Goal: Information Seeking & Learning: Learn about a topic

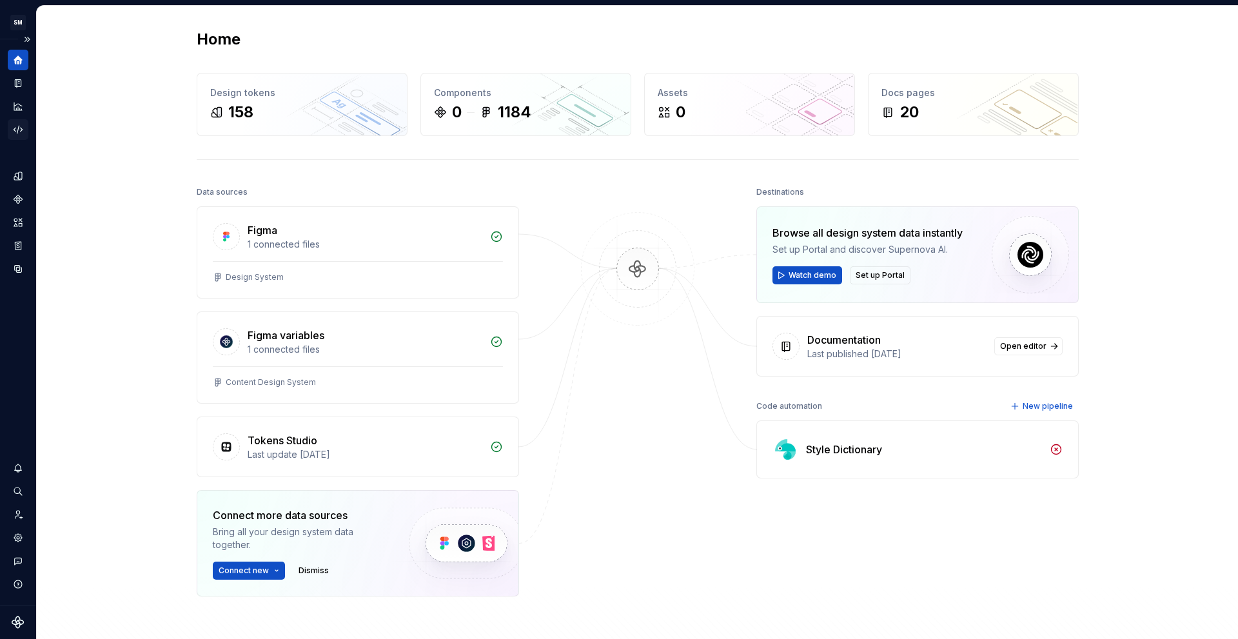
click at [20, 125] on icon "Code automation" at bounding box center [18, 130] width 12 height 12
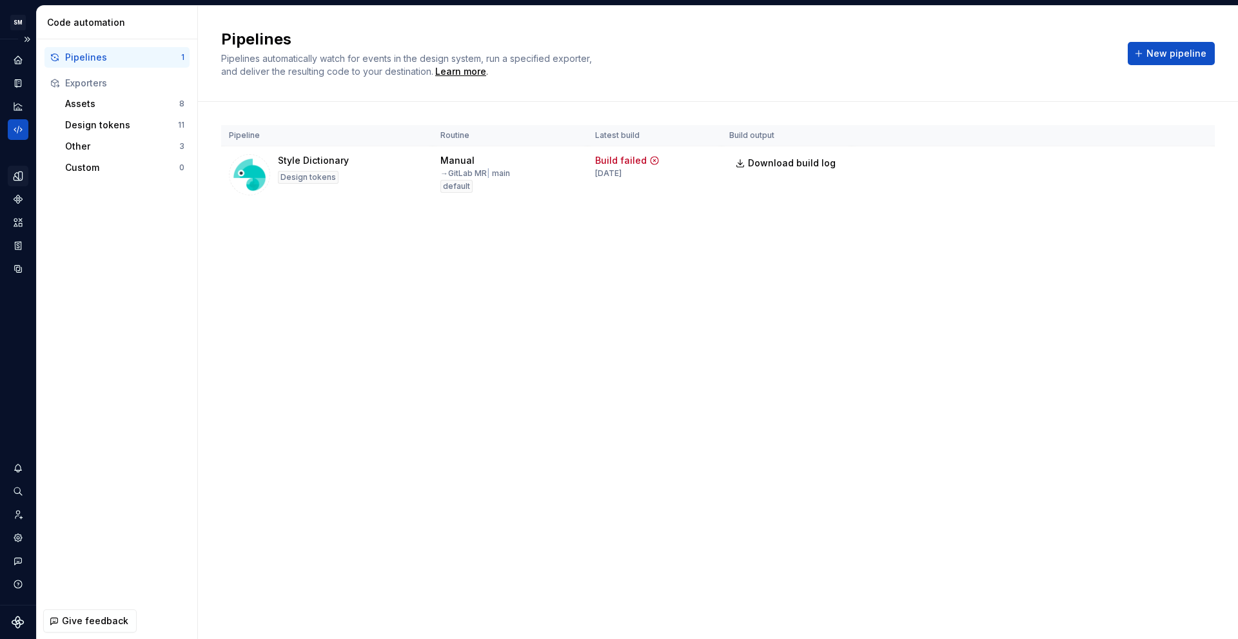
click at [24, 178] on div "Design tokens" at bounding box center [18, 176] width 21 height 21
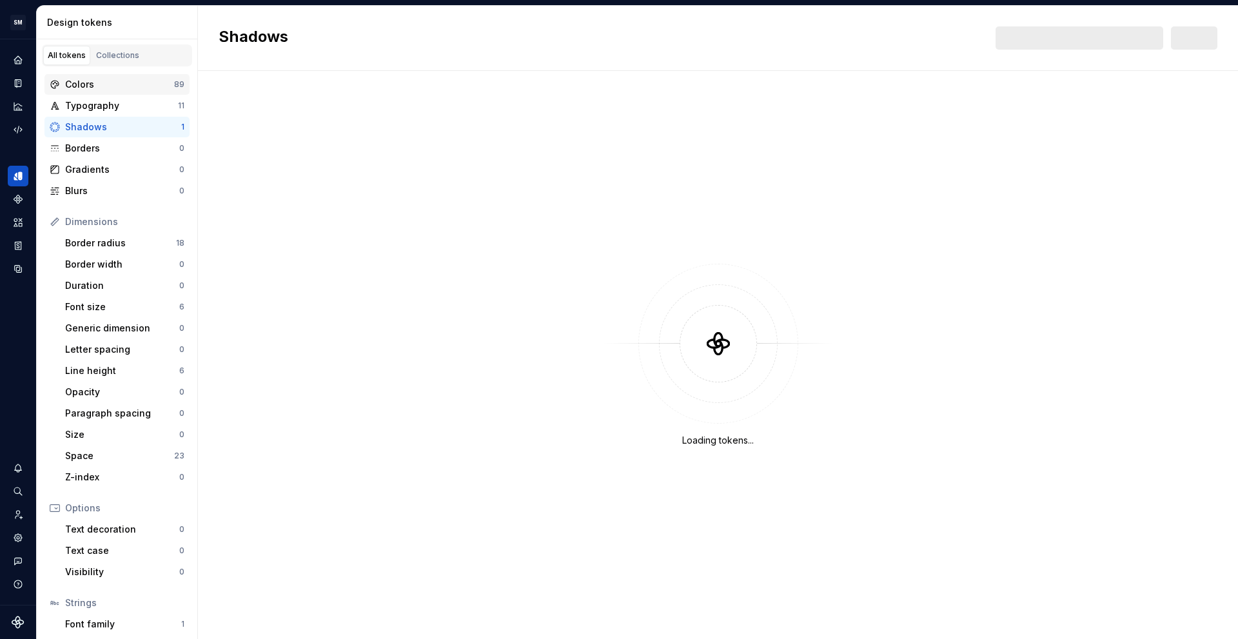
click at [122, 90] on div "Colors" at bounding box center [119, 84] width 109 height 13
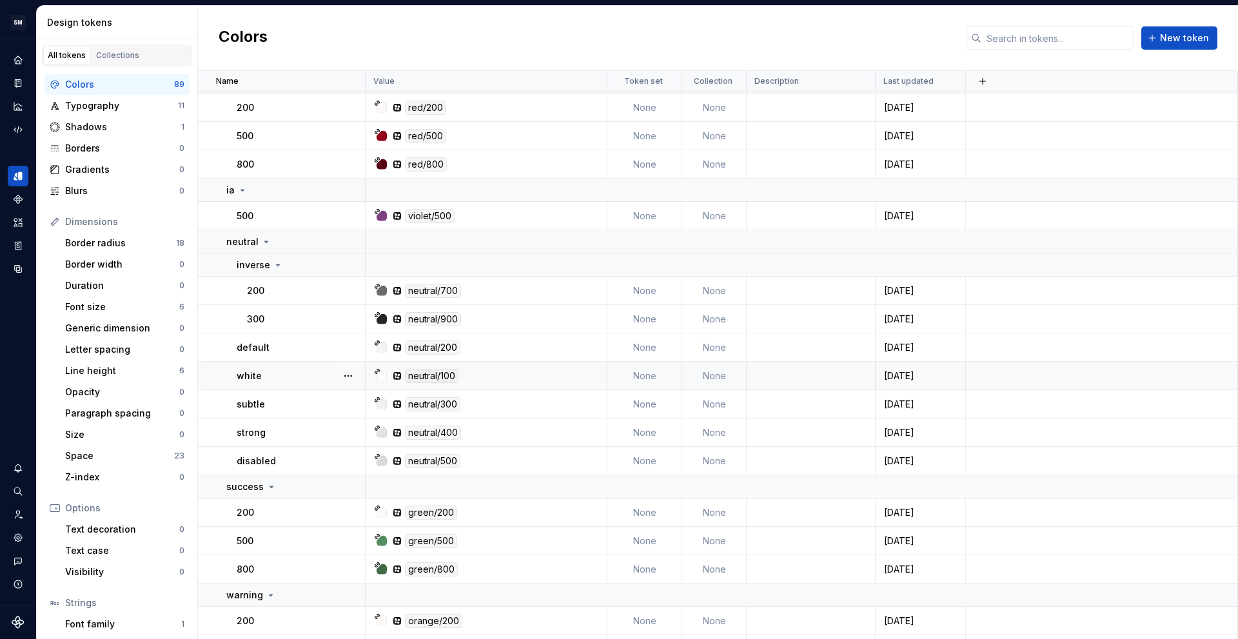
scroll to position [2241, 0]
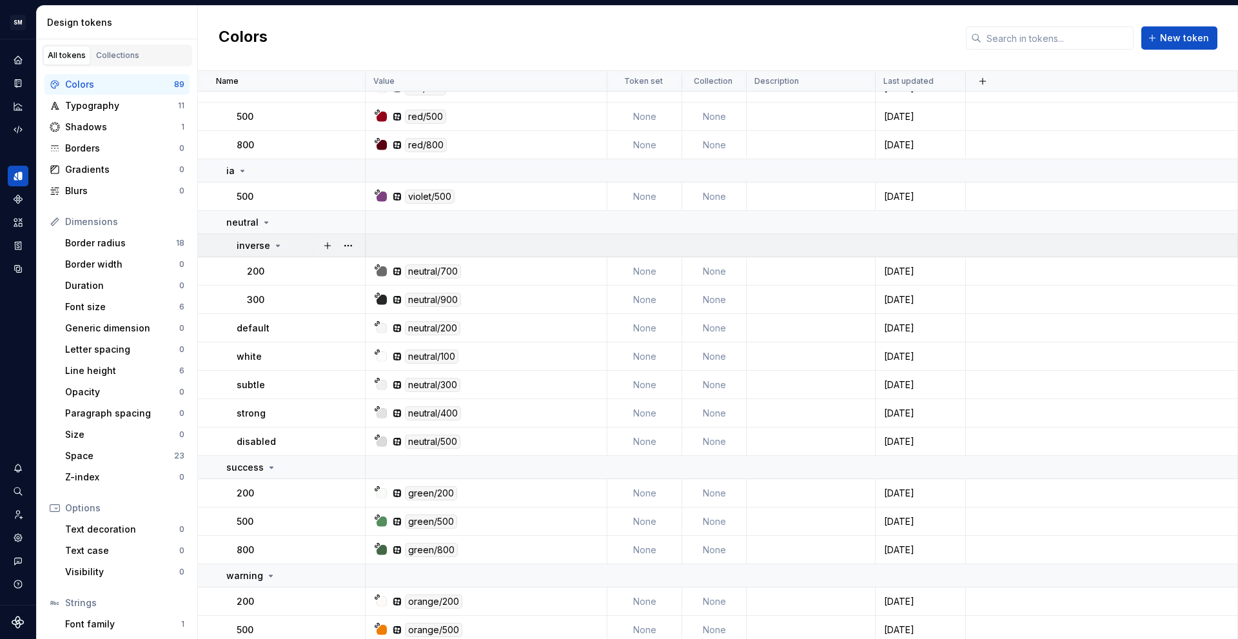
click at [259, 245] on p "inverse" at bounding box center [254, 245] width 34 height 13
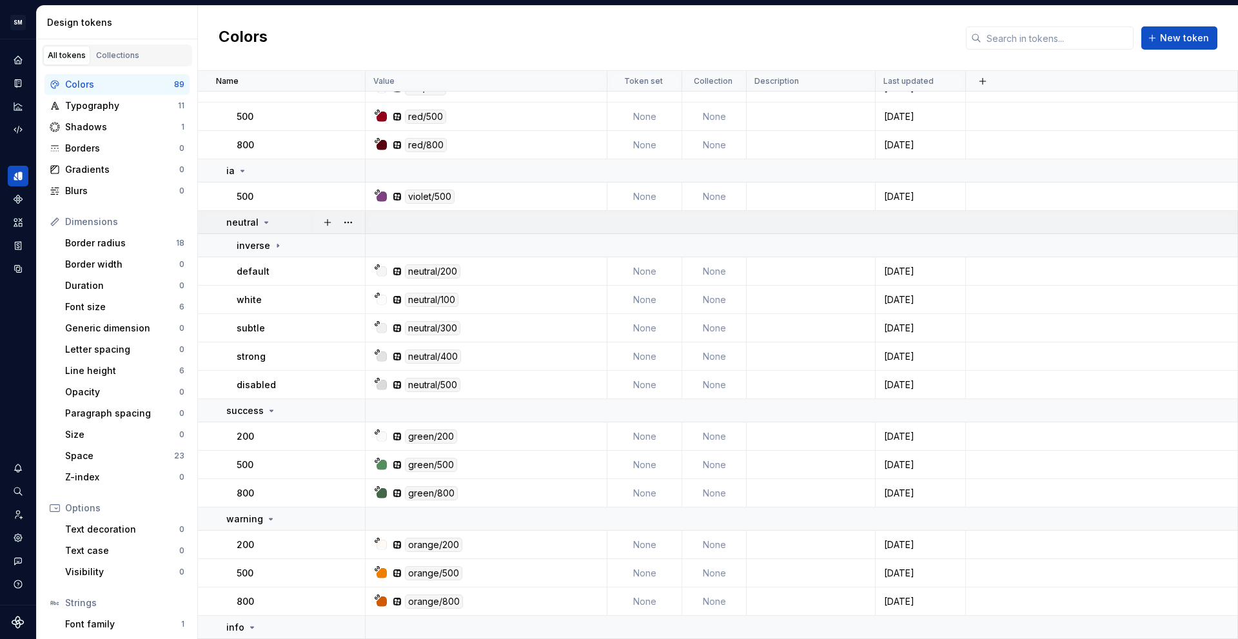
click at [261, 222] on icon at bounding box center [266, 222] width 10 height 10
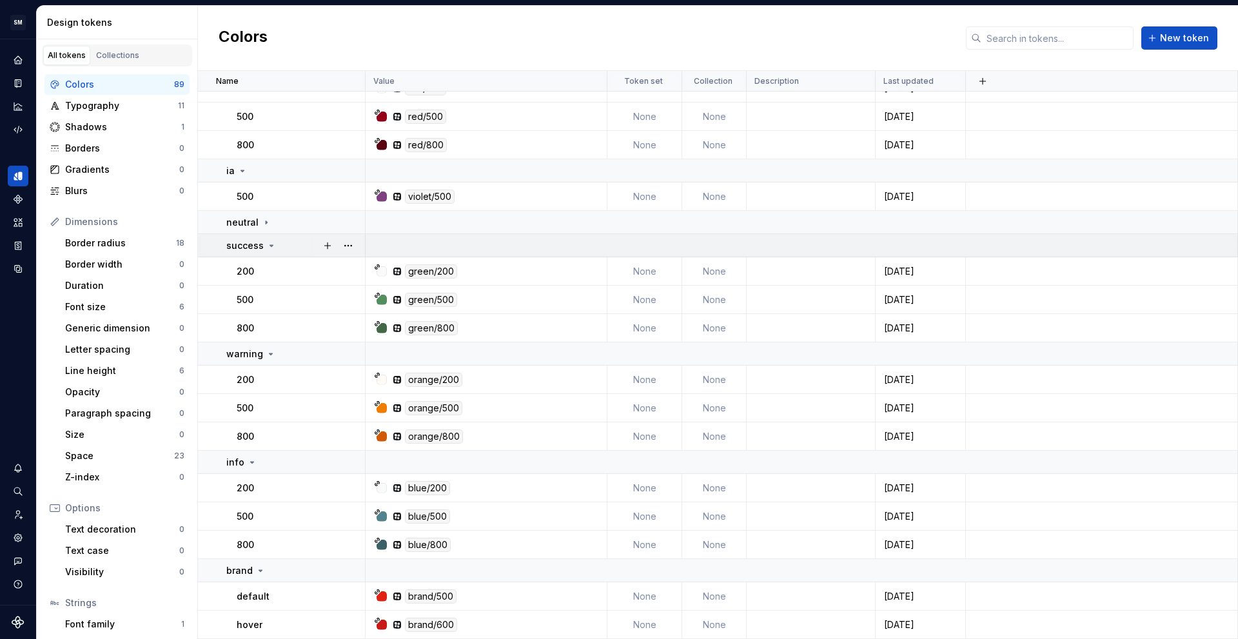
click at [252, 244] on p "success" at bounding box center [244, 245] width 37 height 13
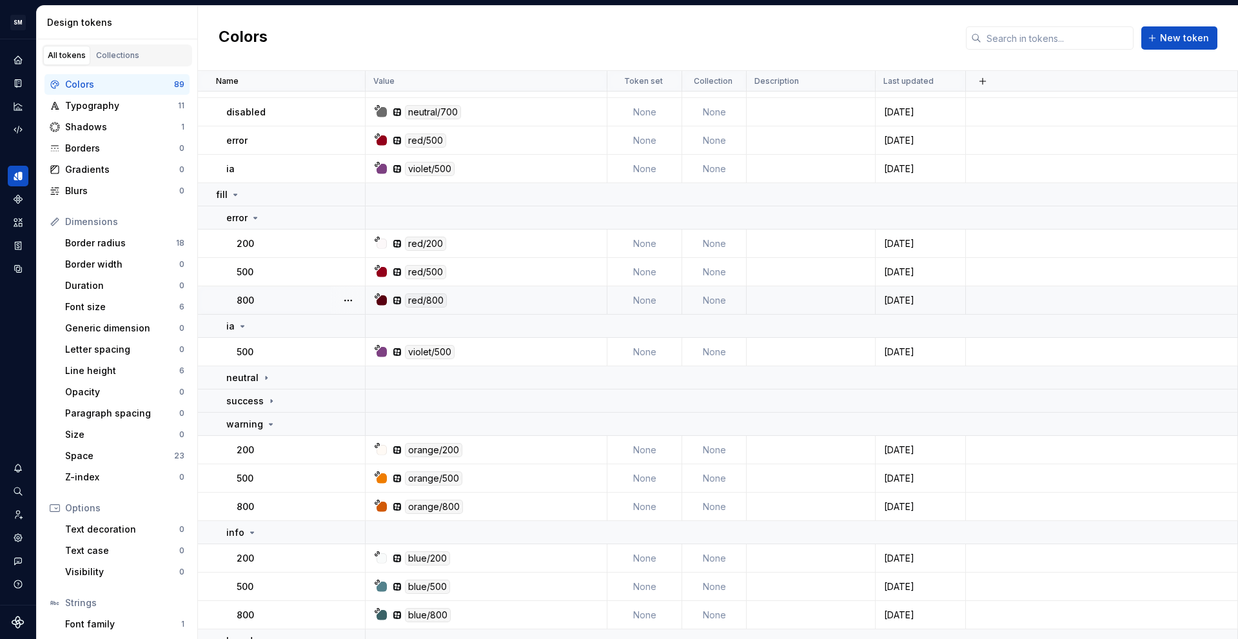
scroll to position [2048, 0]
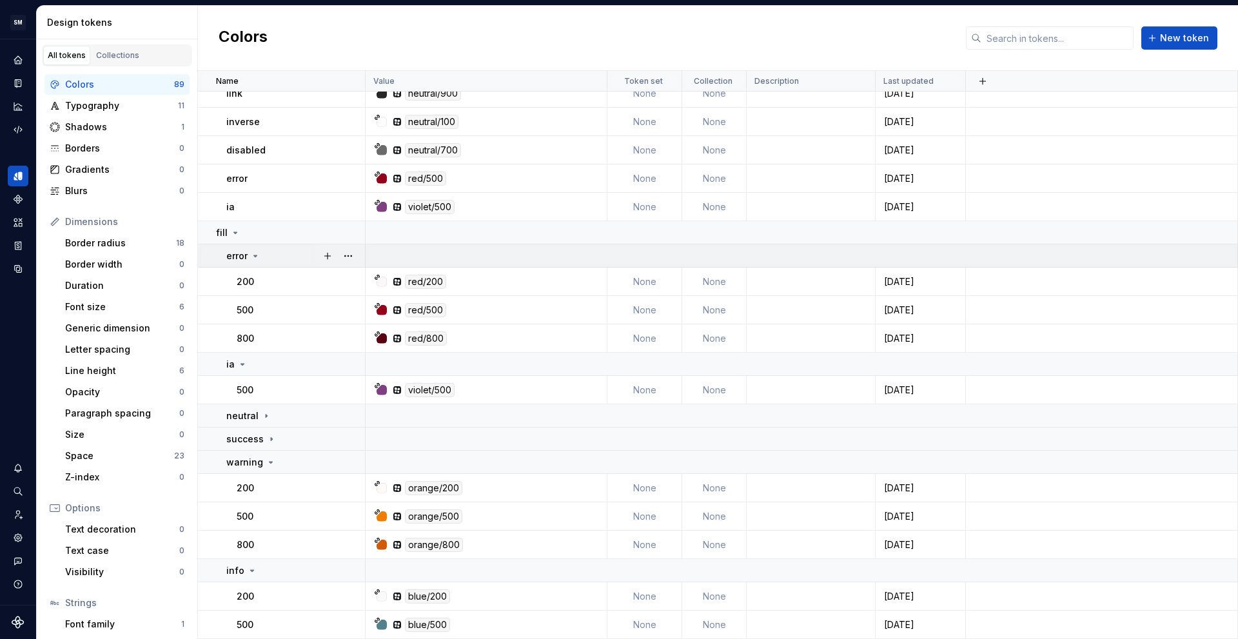
click at [253, 251] on icon at bounding box center [255, 256] width 10 height 10
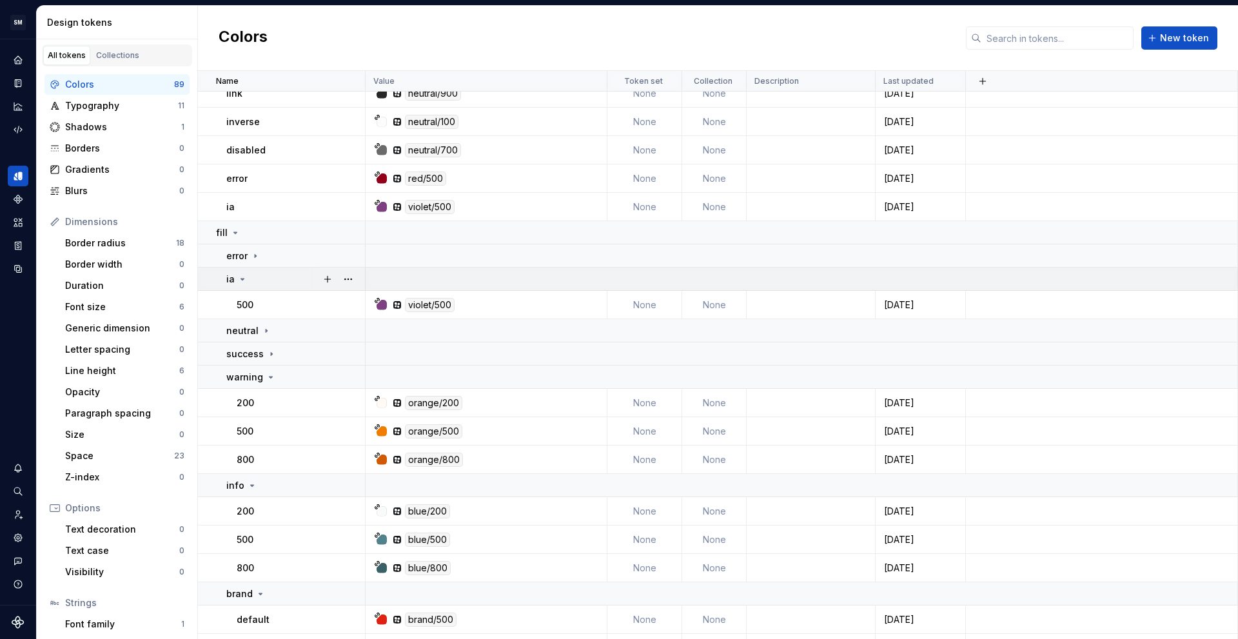
click at [248, 279] on div "ia" at bounding box center [295, 279] width 138 height 13
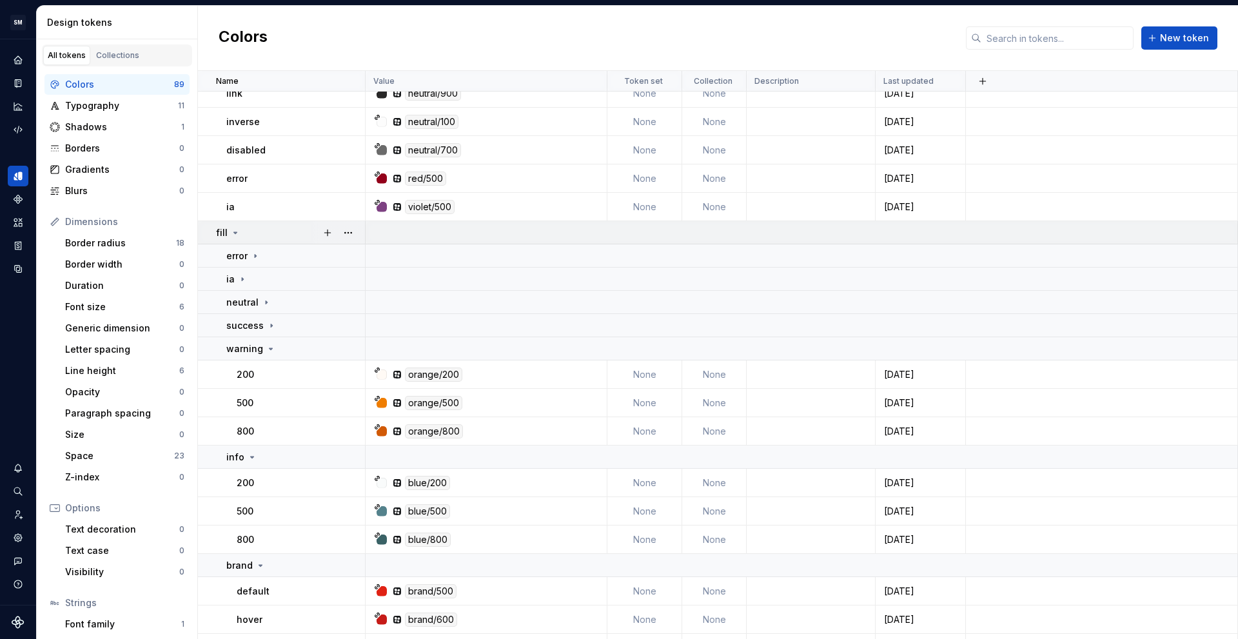
click at [248, 235] on div "fill" at bounding box center [290, 232] width 148 height 13
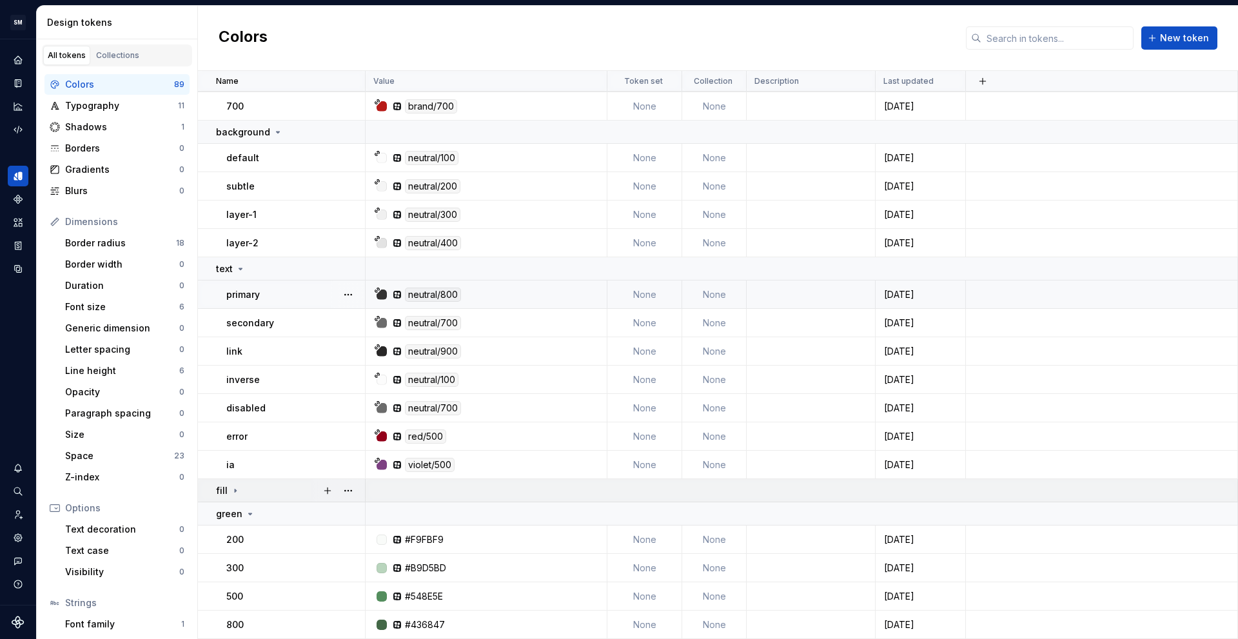
click at [251, 493] on div "fill" at bounding box center [290, 490] width 148 height 13
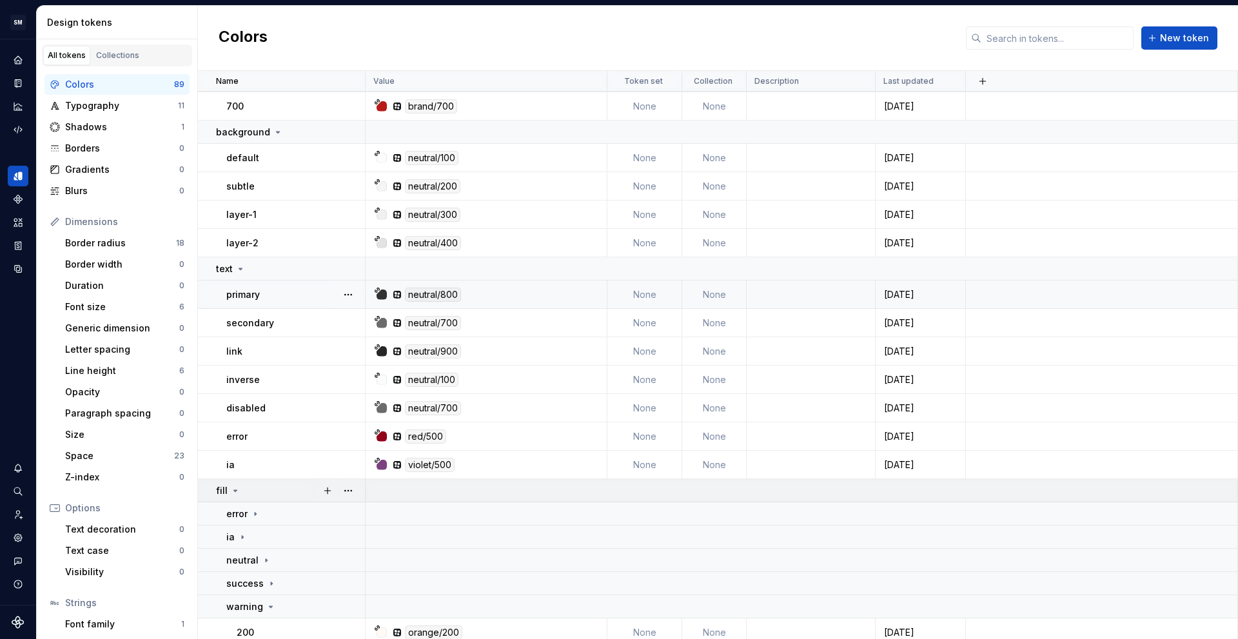
scroll to position [1854, 0]
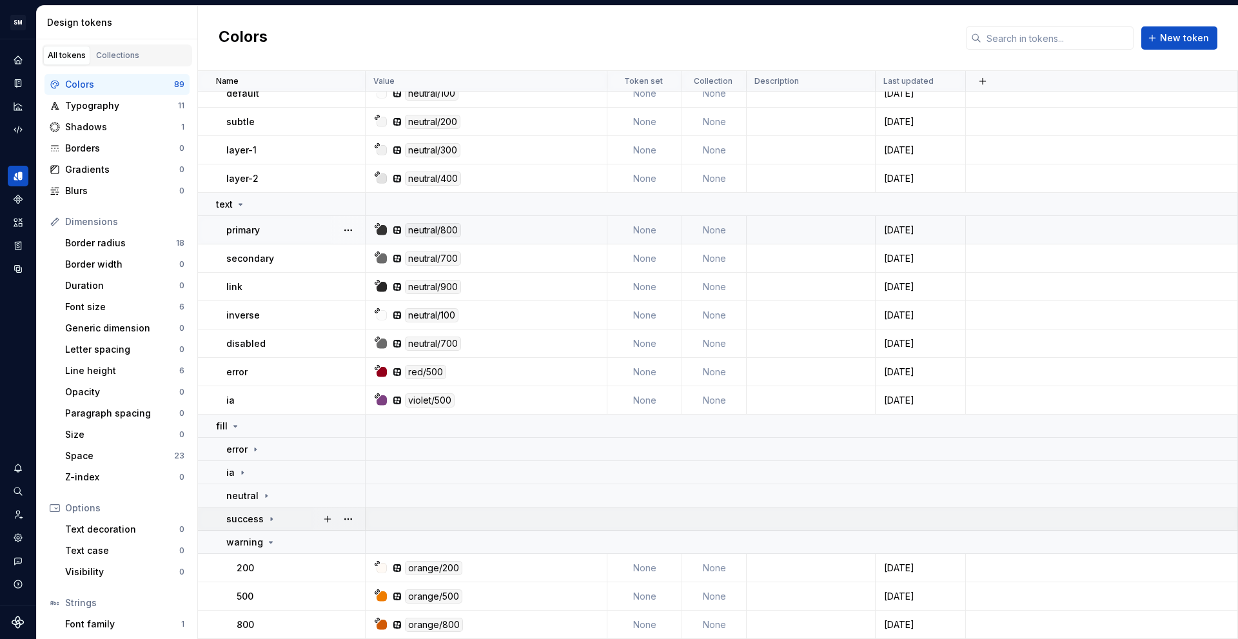
click at [278, 522] on div "success" at bounding box center [295, 519] width 138 height 13
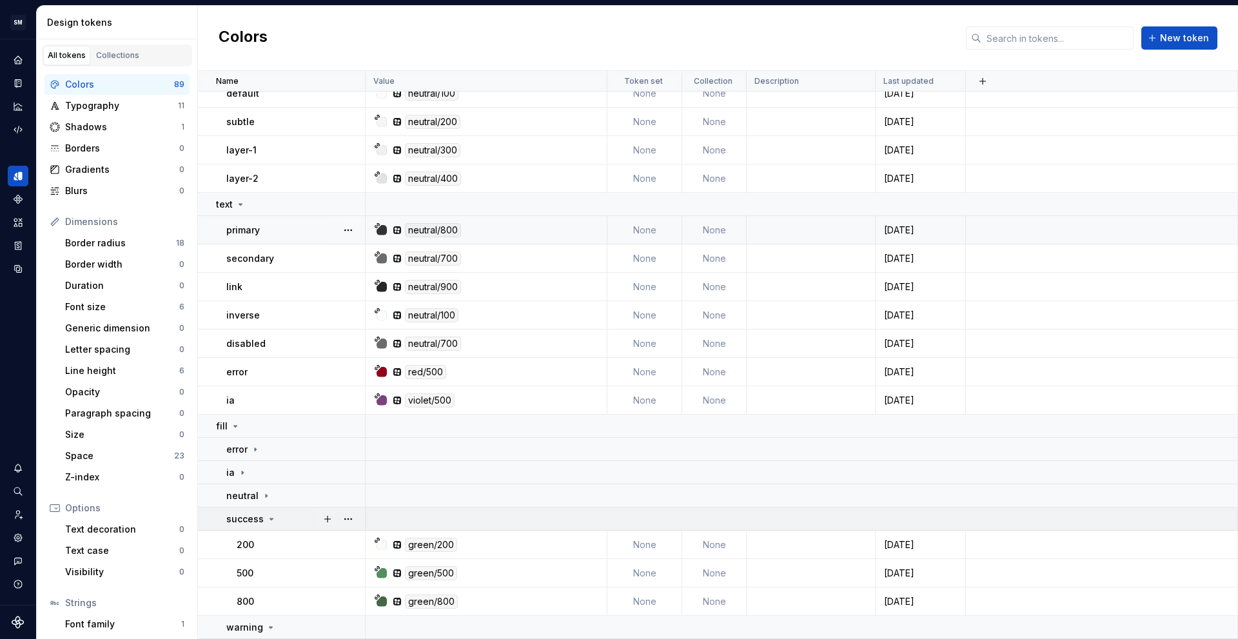
scroll to position [1919, 0]
